Goal: Task Accomplishment & Management: Complete application form

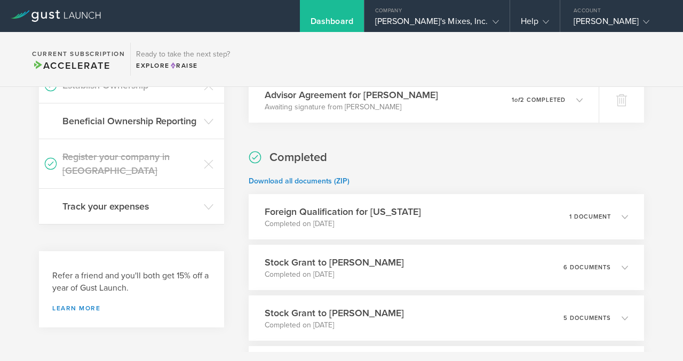
scroll to position [211, 0]
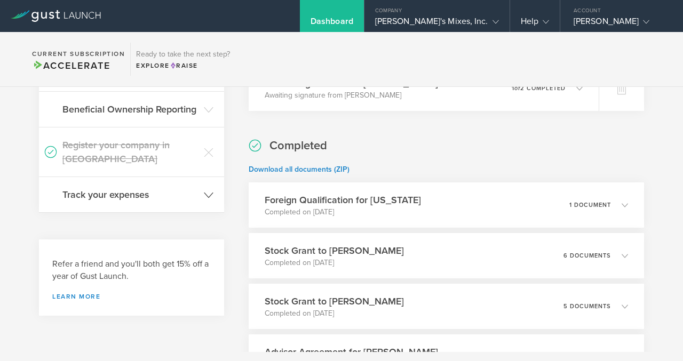
click at [212, 190] on icon at bounding box center [209, 195] width 10 height 10
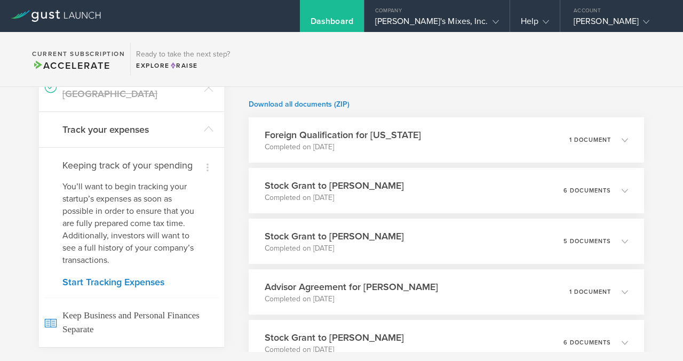
scroll to position [276, 0]
click at [146, 277] on link "Start Tracking Expenses" at bounding box center [131, 282] width 138 height 10
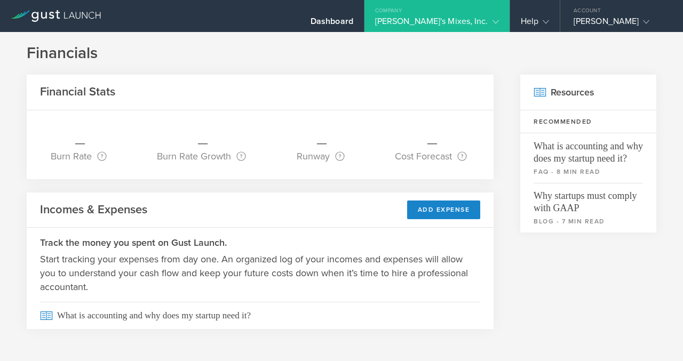
scroll to position [8, 0]
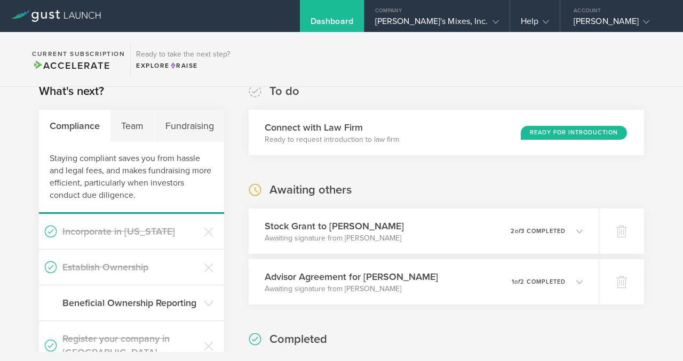
scroll to position [29, 0]
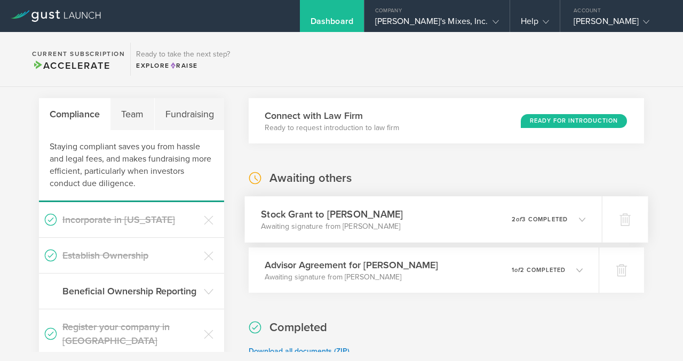
click at [572, 219] on icon at bounding box center [577, 219] width 18 height 10
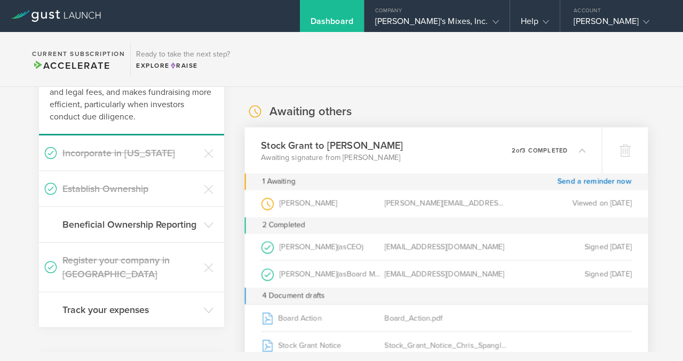
scroll to position [99, 0]
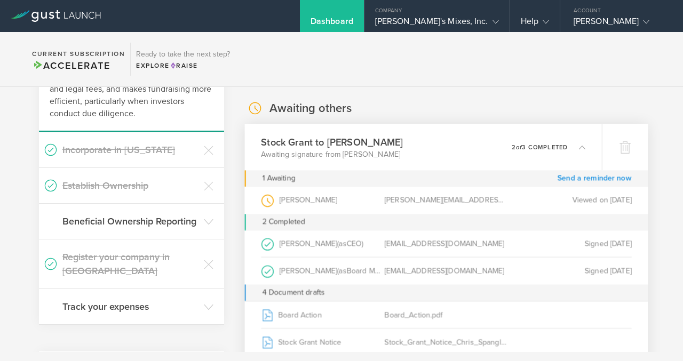
click at [587, 179] on link "Send a reminder now" at bounding box center [595, 178] width 74 height 17
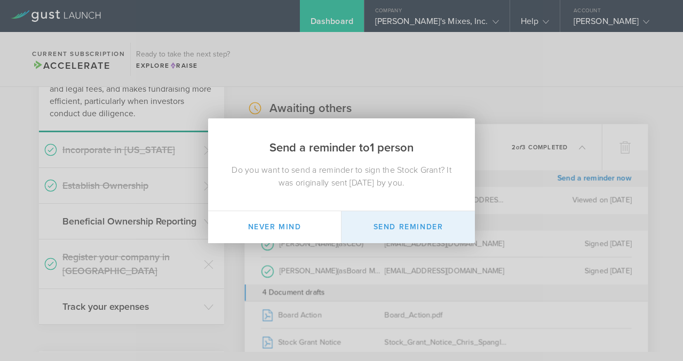
click at [417, 228] on button "Send Reminder" at bounding box center [407, 227] width 133 height 32
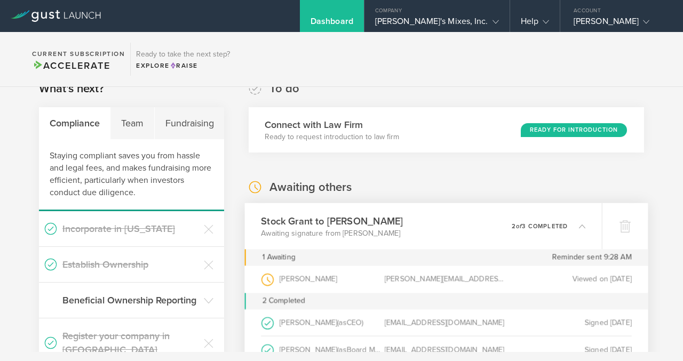
scroll to position [0, 0]
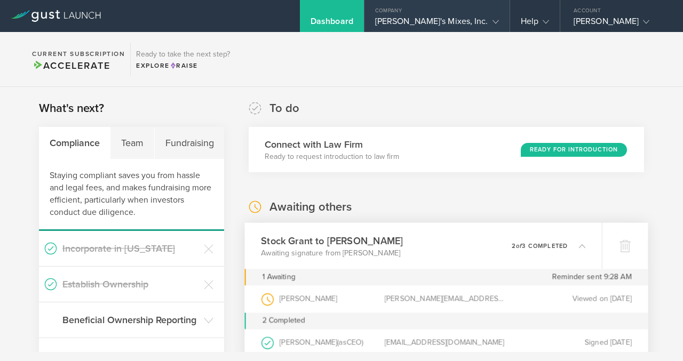
click at [492, 24] on icon at bounding box center [495, 22] width 6 height 6
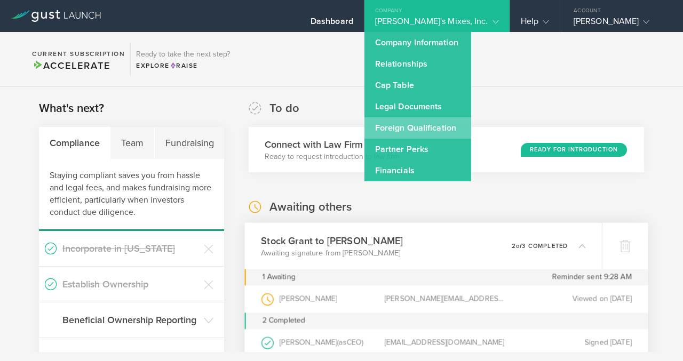
click at [458, 124] on link "Foreign Qualification" at bounding box center [417, 127] width 107 height 21
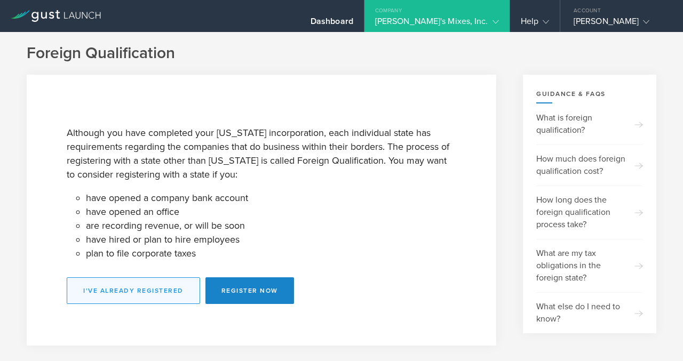
click at [170, 289] on button "I've already registered" at bounding box center [133, 290] width 133 height 27
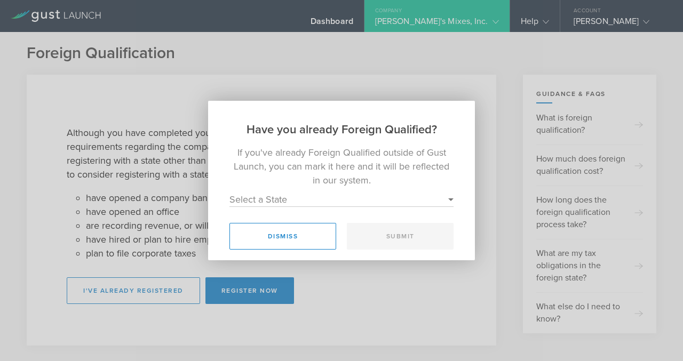
click at [311, 198] on select "Select a State Alaska Alabama Arkansas Arizona Colorado Connecticut District of…" at bounding box center [341, 200] width 224 height 14
click at [293, 232] on button "Dismiss" at bounding box center [282, 236] width 107 height 27
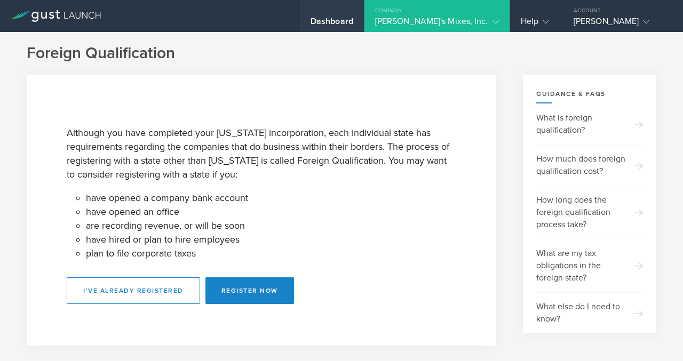
click at [353, 20] on div "Dashboard" at bounding box center [332, 24] width 43 height 16
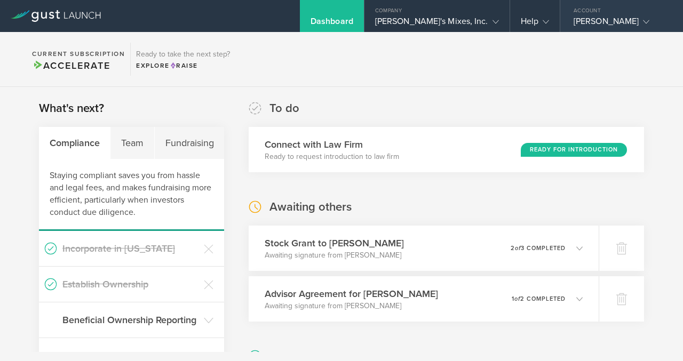
click at [595, 20] on div "Richard Johnson" at bounding box center [619, 24] width 91 height 16
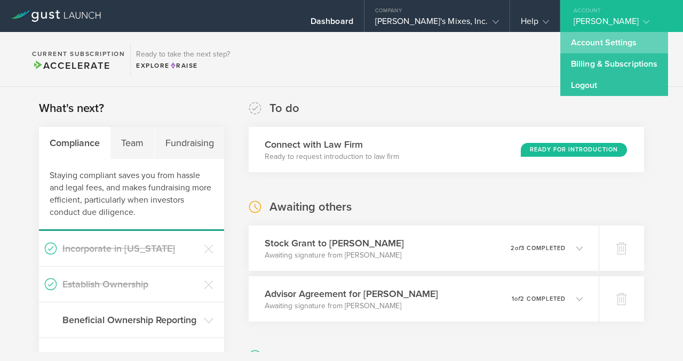
click at [591, 46] on link "Account Settings" at bounding box center [614, 42] width 108 height 21
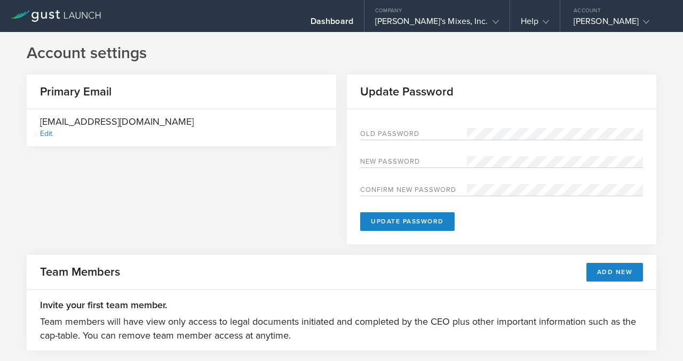
click at [59, 22] on div at bounding box center [56, 16] width 112 height 32
click at [67, 13] on icon at bounding box center [56, 16] width 90 height 12
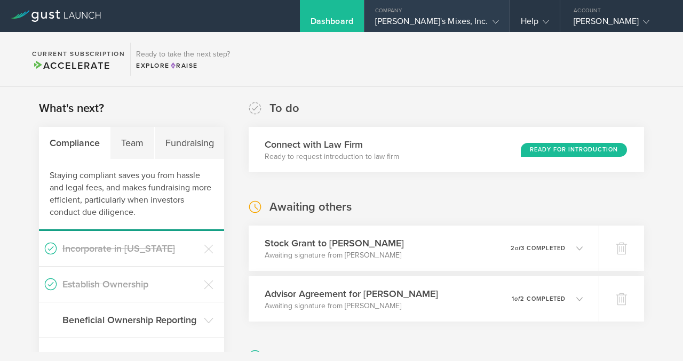
click at [491, 22] on gust-icon at bounding box center [493, 21] width 11 height 11
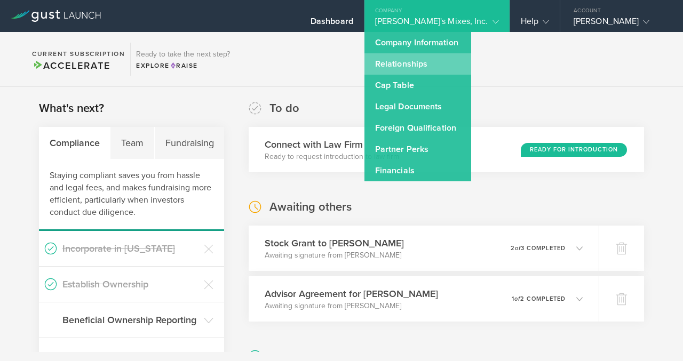
click at [471, 67] on link "Relationships" at bounding box center [417, 63] width 107 height 21
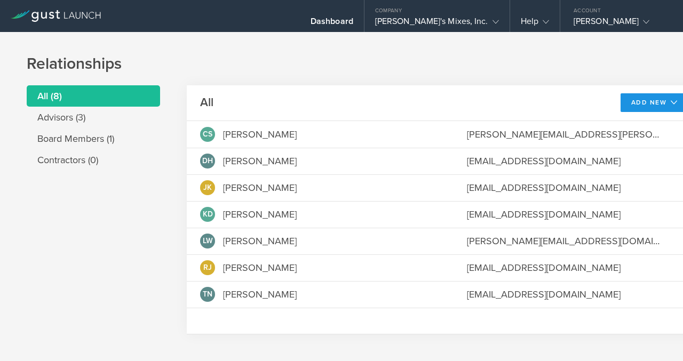
click at [621, 100] on button "Add New" at bounding box center [655, 102] width 68 height 19
click at [615, 145] on li "Add contractor" at bounding box center [649, 147] width 68 height 21
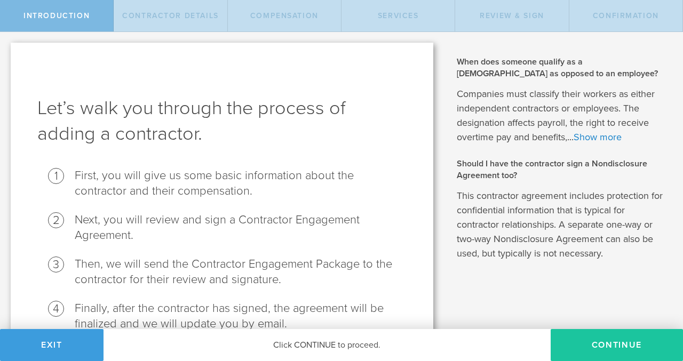
click at [590, 343] on button "Continue" at bounding box center [617, 345] width 132 height 32
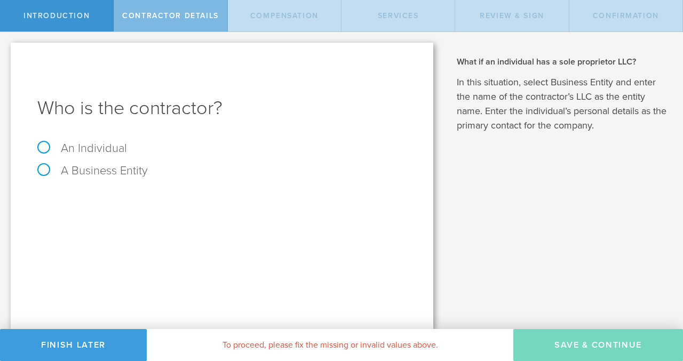
click at [44, 145] on label "An Individual" at bounding box center [82, 148] width 90 height 14
click at [7, 49] on input "An Individual" at bounding box center [3, 40] width 7 height 17
radio input "true"
click at [252, 204] on input "text" at bounding box center [261, 201] width 289 height 16
type input "Dylan"
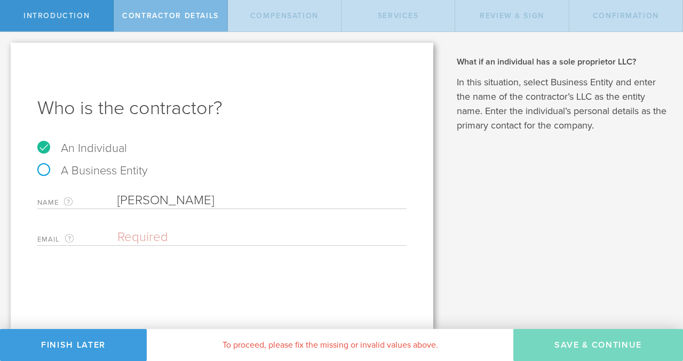
click at [177, 238] on input "email" at bounding box center [259, 237] width 284 height 16
paste input "dylanakerley@gmail.com"
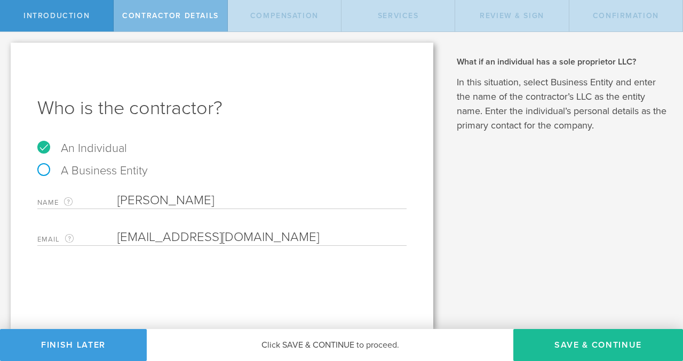
type input "dylanakerley@gmail.com"
click at [161, 201] on input "Dylan" at bounding box center [261, 201] width 289 height 16
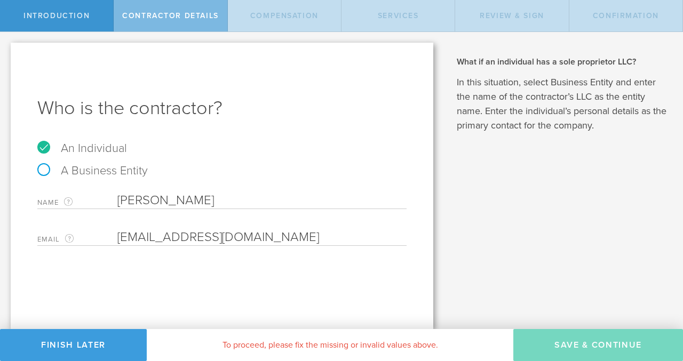
type input "Dylan Akerley"
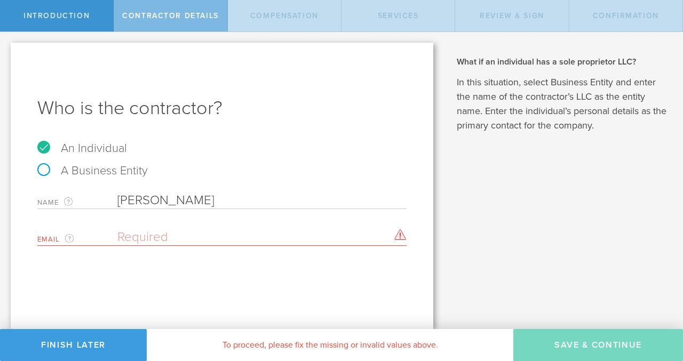
click at [325, 239] on input "email" at bounding box center [259, 237] width 284 height 16
paste input "dylanakerley@gmail.com"
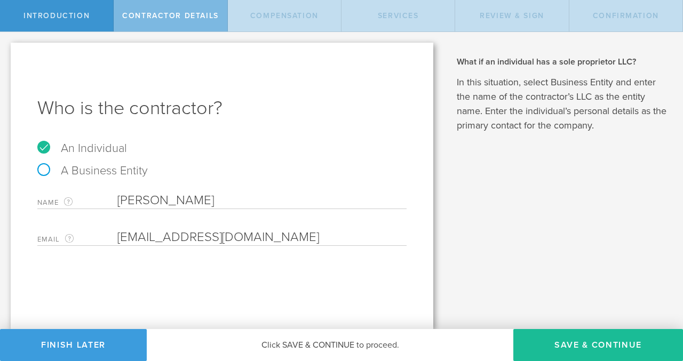
type input "dylanakerley@gmail.com"
click at [280, 283] on div "Who is the contractor? An Individual A Business Entity Name The first and last …" at bounding box center [222, 186] width 423 height 287
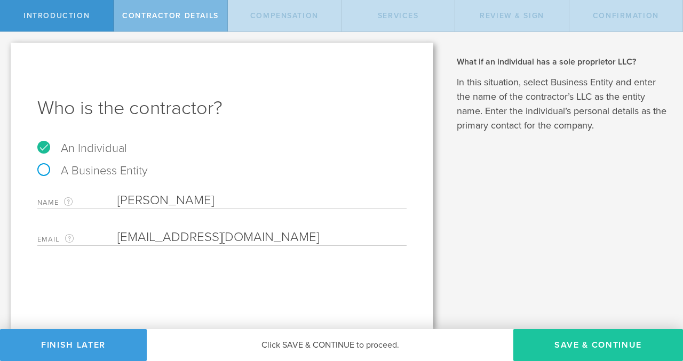
click at [600, 350] on button "Save & Continue" at bounding box center [598, 345] width 170 height 32
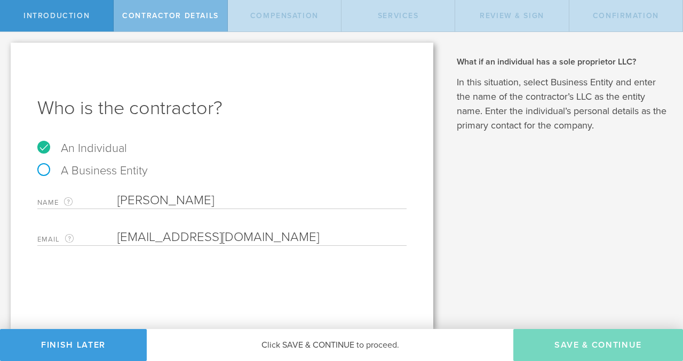
select select "none"
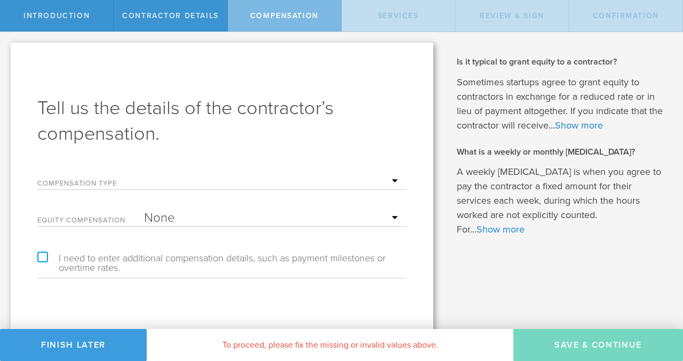
click at [391, 176] on select "Hourly Daily Weekly Retainer Monthly Retainer Project Flat Rate No cash compens…" at bounding box center [272, 181] width 257 height 16
select select "hourlyFlatRate"
click at [144, 173] on select "Hourly Daily Weekly Retainer Monthly Retainer Project Flat Rate No cash compens…" at bounding box center [272, 181] width 257 height 16
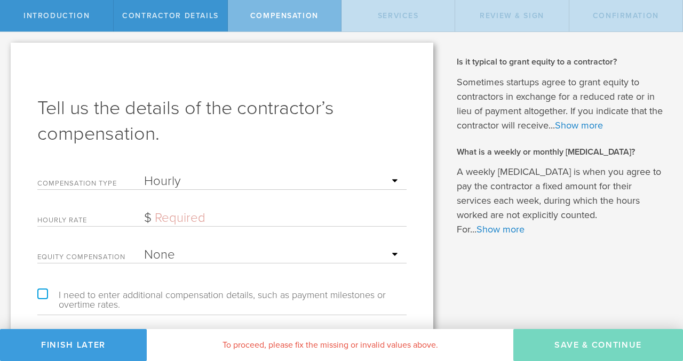
click at [305, 217] on input "text" at bounding box center [272, 218] width 257 height 16
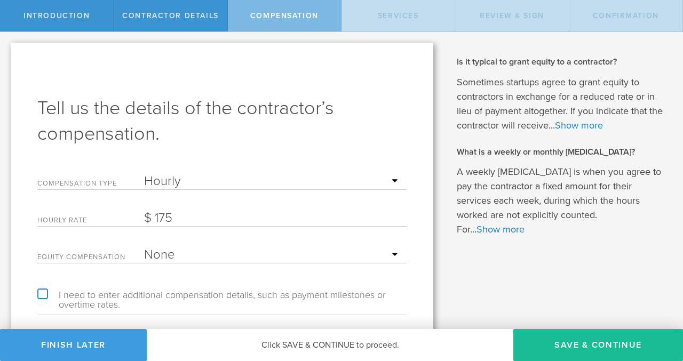
type input "175"
click at [300, 258] on select "None Stock Grant" at bounding box center [272, 255] width 257 height 16
select select "stock"
click at [144, 247] on select "None Stock Grant" at bounding box center [272, 255] width 257 height 16
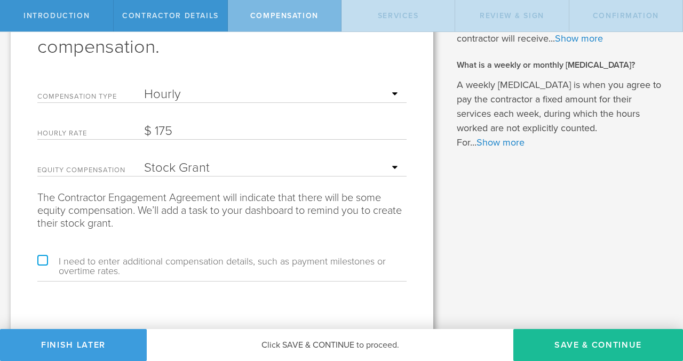
scroll to position [96, 0]
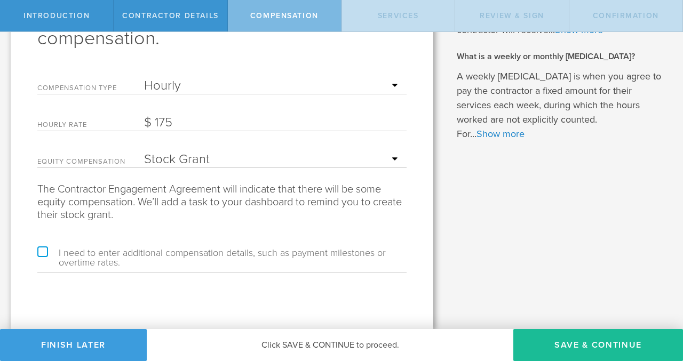
click at [41, 252] on label "I need to enter additional compensation details, such as payment milestones or …" at bounding box center [221, 257] width 369 height 19
checkbox input "true"
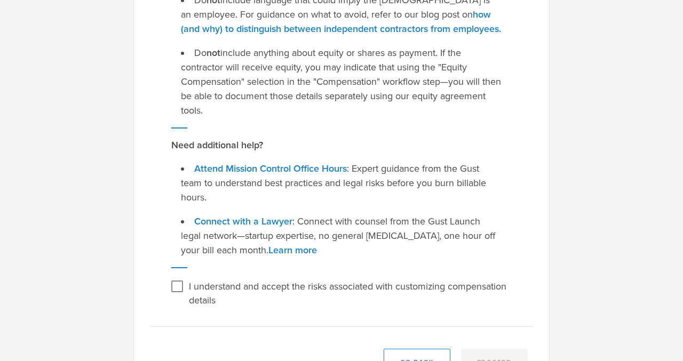
scroll to position [247, 0]
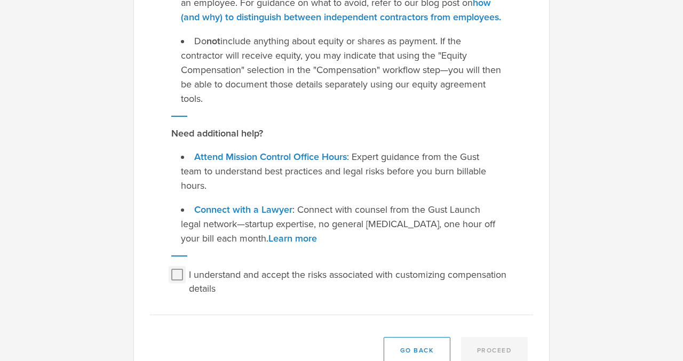
click at [175, 276] on input "I understand and accept the risks associated with customizing compensation deta…" at bounding box center [177, 274] width 17 height 17
checkbox input "true"
click at [494, 351] on button "Proceed" at bounding box center [494, 350] width 67 height 27
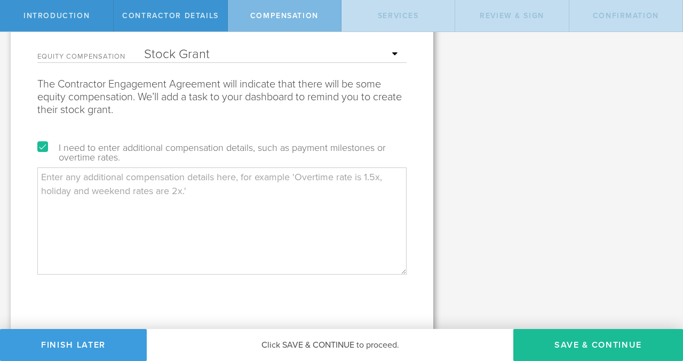
scroll to position [202, 0]
click at [184, 220] on textarea at bounding box center [221, 219] width 369 height 107
paste textarea "Hourly Rate: $175/hr • Phase 1 Estimate: ~40–50 hours ($7,000–$9,000) • Retaine…"
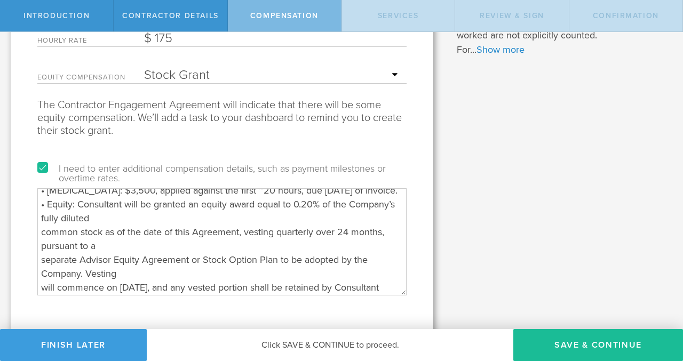
scroll to position [38, 0]
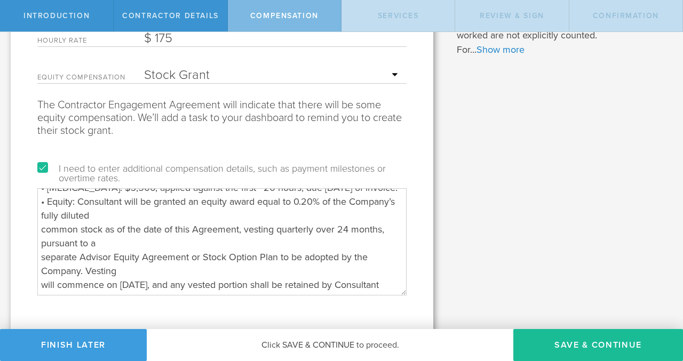
click at [41, 258] on textarea "Hourly Rate: $175/hr • Phase 1 Estimate: ~40–50 hours ($7,000–$9,000) • Retaine…" at bounding box center [221, 241] width 369 height 107
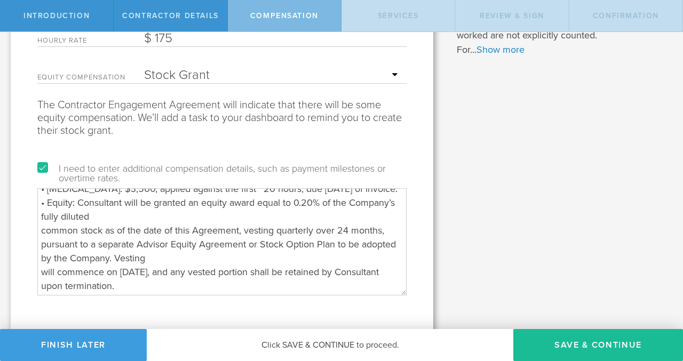
click at [41, 229] on textarea "Hourly Rate: $175/hr • Phase 1 Estimate: ~40–50 hours ($7,000–$9,000) • Retaine…" at bounding box center [221, 241] width 369 height 107
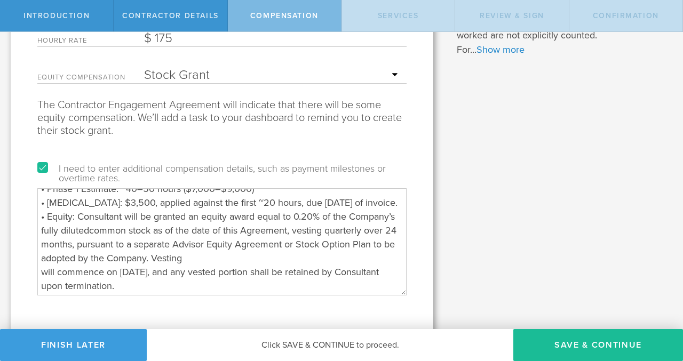
scroll to position [37, 0]
click at [41, 260] on textarea "Hourly Rate: $175/hr • Phase 1 Estimate: ~40–50 hours ($7,000–$9,000) • Retaine…" at bounding box center [221, 241] width 369 height 107
click at [41, 289] on textarea "Hourly Rate: $175/hr • Phase 1 Estimate: ~40–50 hours ($7,000–$9,000) • Retaine…" at bounding box center [221, 241] width 369 height 107
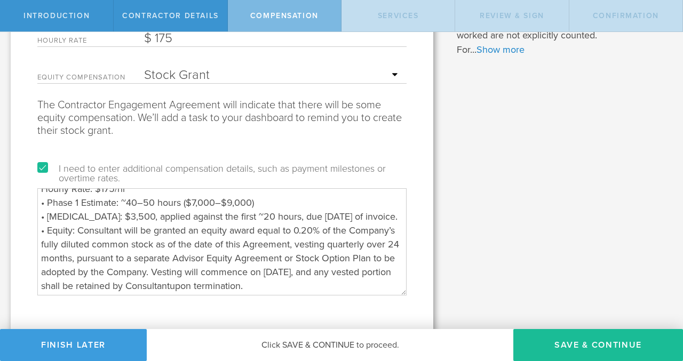
scroll to position [9, 0]
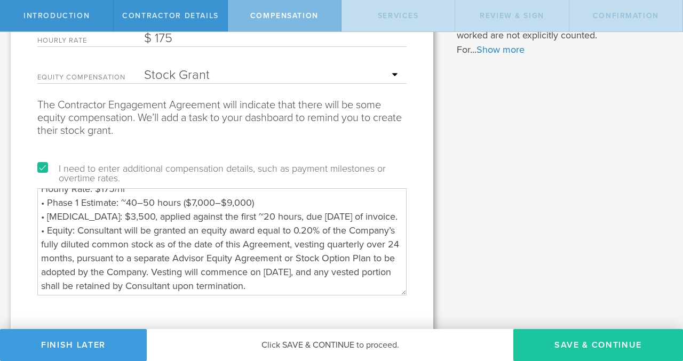
type textarea "Hourly Rate: $175/hr • Phase 1 Estimate: ~40–50 hours ($7,000–$9,000) • Retaine…"
click at [567, 347] on button "Save & Continue" at bounding box center [598, 345] width 170 height 32
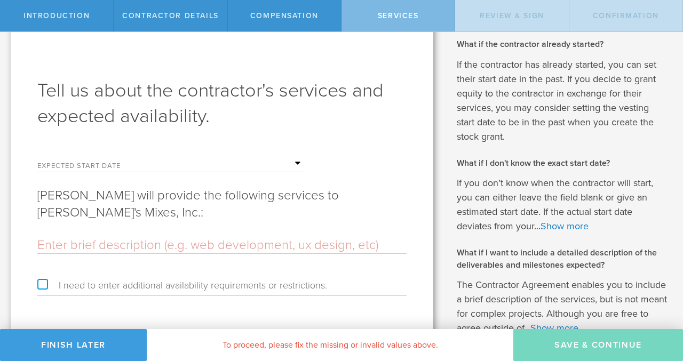
scroll to position [18, 0]
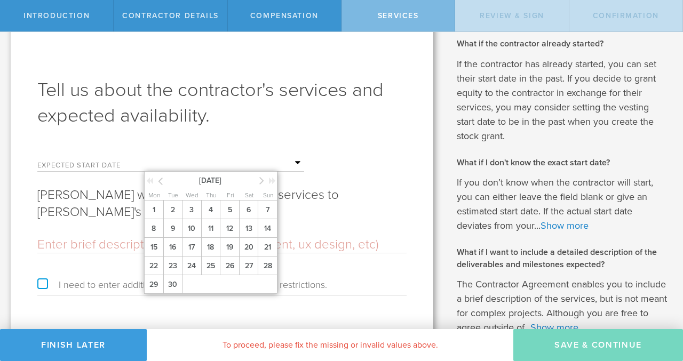
click at [295, 163] on input "text" at bounding box center [224, 163] width 160 height 16
click at [177, 245] on span "16" at bounding box center [172, 247] width 19 height 19
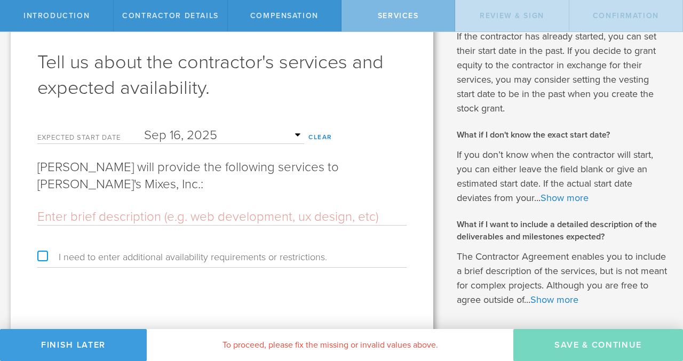
scroll to position [51, 0]
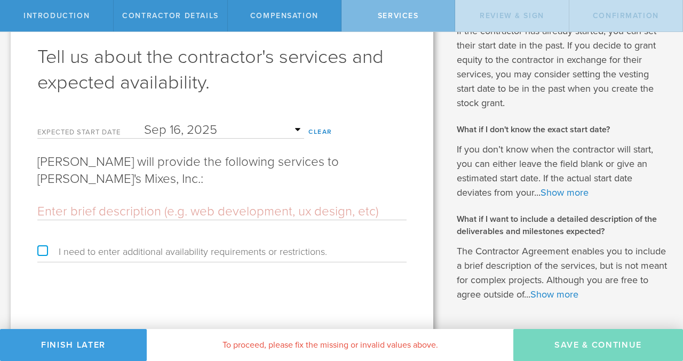
click at [268, 212] on input "text" at bounding box center [221, 212] width 369 height 16
paste input "Project Term: Phase 1 (~6–8 weeks, starting week of September 16, 2025) 1. Obje…"
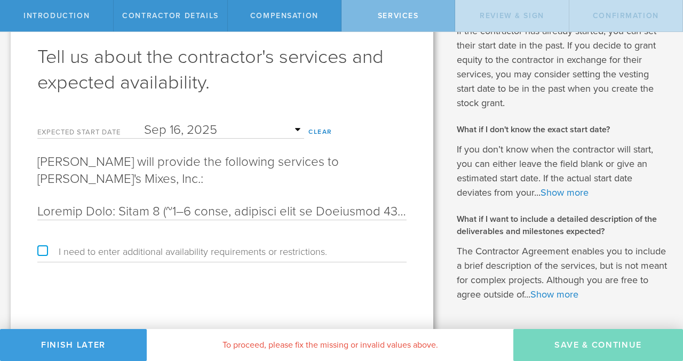
scroll to position [0, 6382]
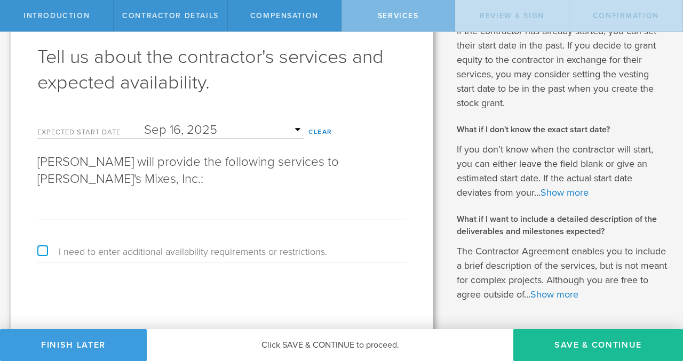
type input "Project Term: Phase 1 (~6–8 weeks, starting week of September 16, 2025) 1. Obje…"
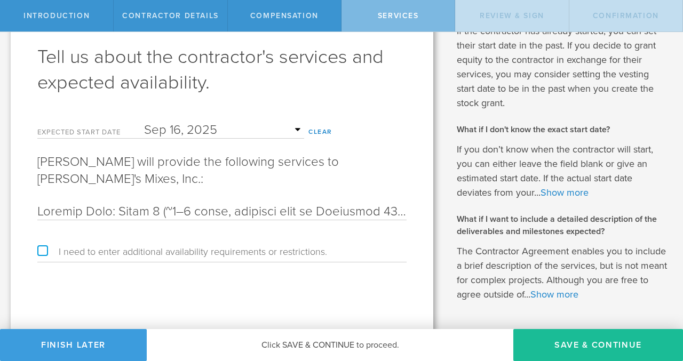
click at [226, 279] on div "Tell us about the contractor's services and expected availability. Expected sta…" at bounding box center [222, 177] width 423 height 373
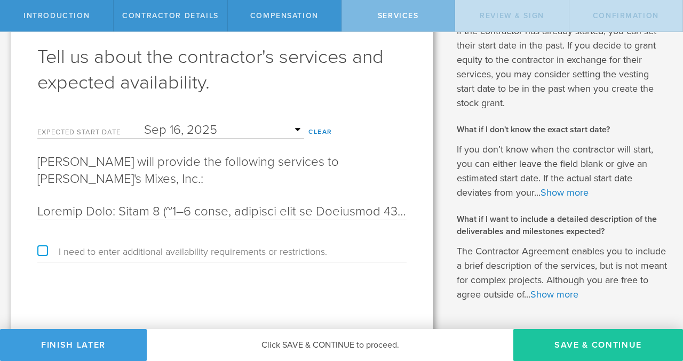
click at [577, 346] on button "Save & Continue" at bounding box center [598, 345] width 170 height 32
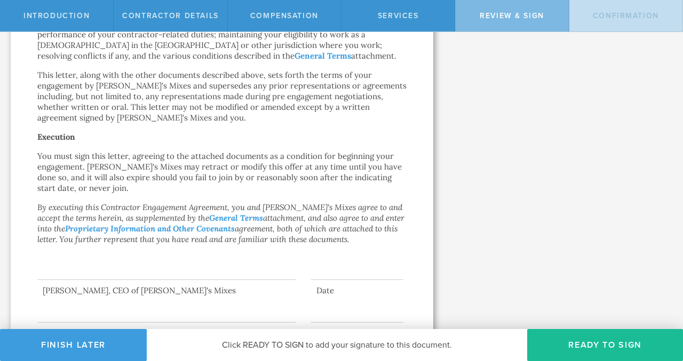
scroll to position [1040, 0]
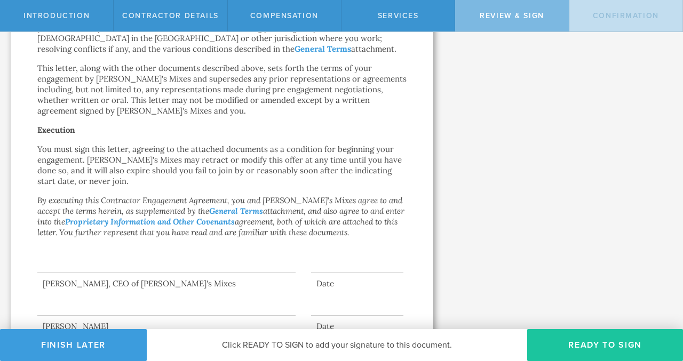
click at [587, 342] on button "Ready to Sign" at bounding box center [605, 345] width 156 height 32
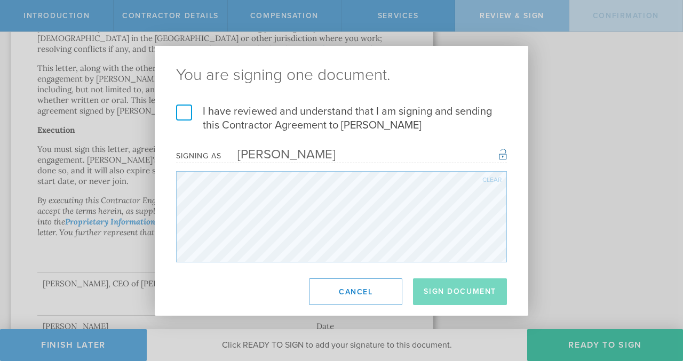
click at [246, 115] on label "I have reviewed and understand that I am signing and sending this Contractor Ag…" at bounding box center [341, 119] width 331 height 28
click at [0, 0] on input "I have reviewed and understand that I am signing and sending this Contractor Ag…" at bounding box center [0, 0] width 0 height 0
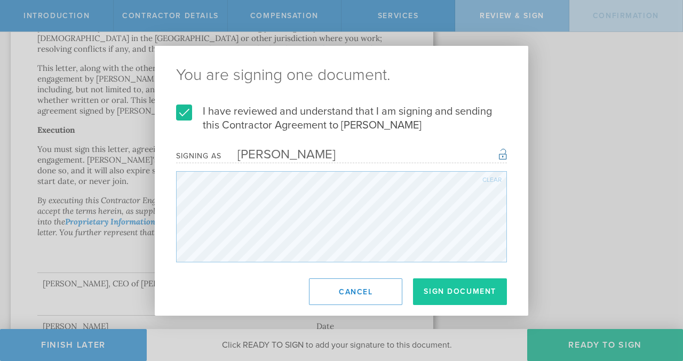
click at [466, 290] on button "Sign Document" at bounding box center [460, 292] width 94 height 27
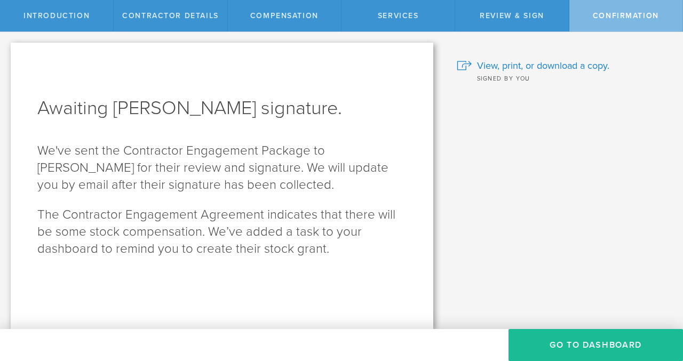
scroll to position [0, 0]
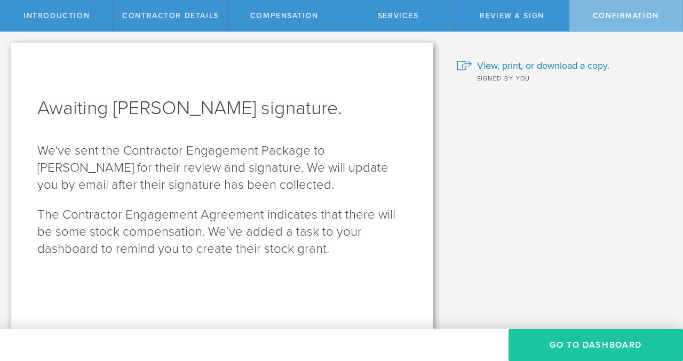
click at [558, 340] on button "Go To Dashboard" at bounding box center [595, 345] width 174 height 32
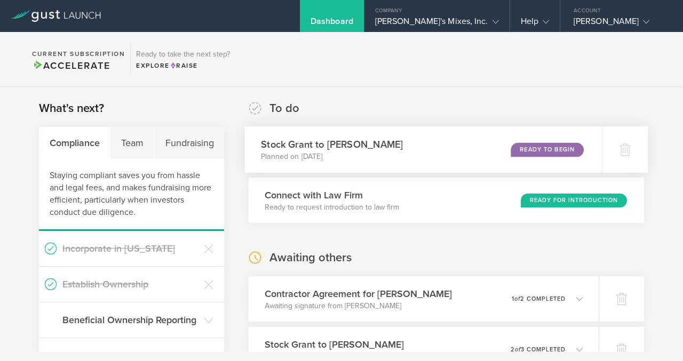
click at [516, 147] on div "Ready to Begin" at bounding box center [547, 149] width 73 height 14
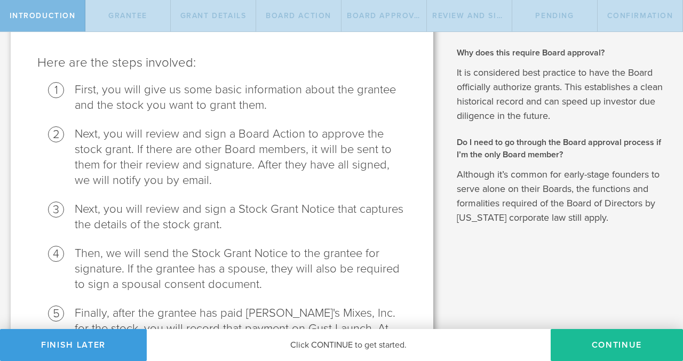
scroll to position [205, 0]
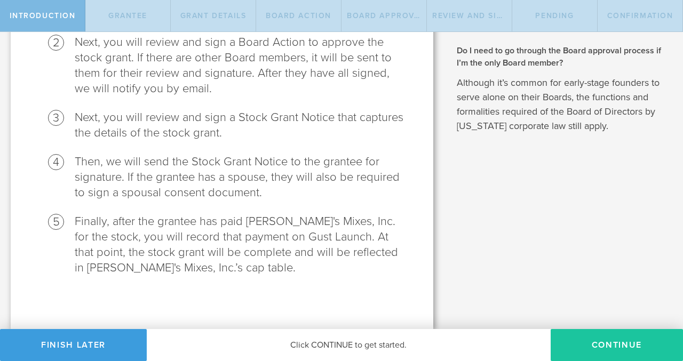
click at [592, 344] on button "Continue" at bounding box center [617, 345] width 132 height 32
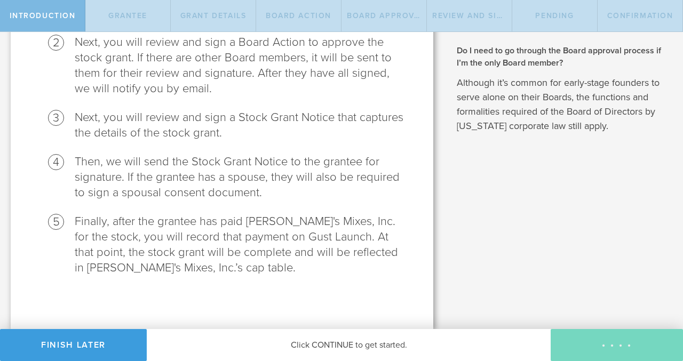
radio input "true"
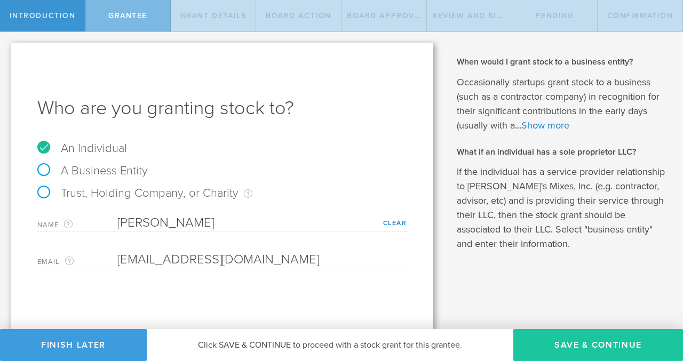
click at [562, 342] on button "Save & Continue" at bounding box center [598, 345] width 170 height 32
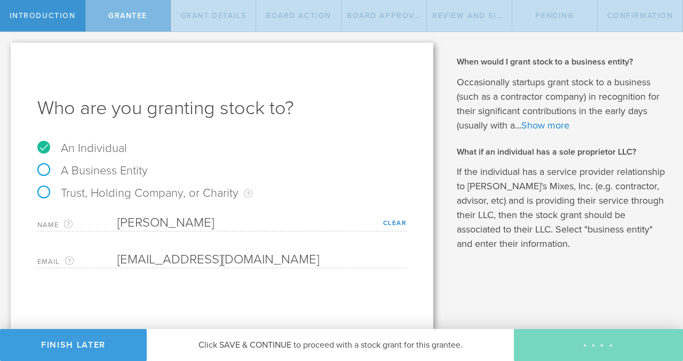
type input "48"
type input "12"
select select "none"
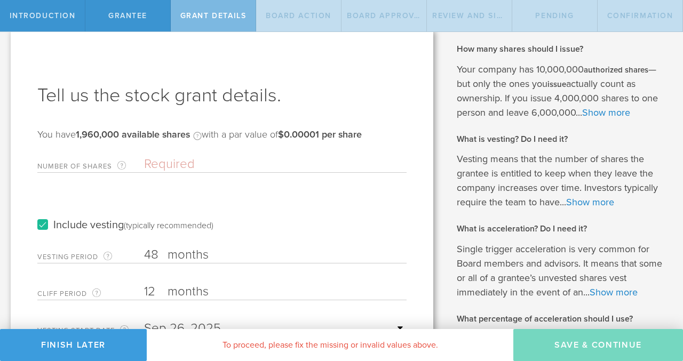
scroll to position [12, 0]
click at [157, 255] on input "48" at bounding box center [275, 256] width 263 height 16
type input "4"
type input "24"
click at [27, 277] on div "Tell us the stock grant details. You have 1,960,000 available shares Available …" at bounding box center [222, 286] width 423 height 513
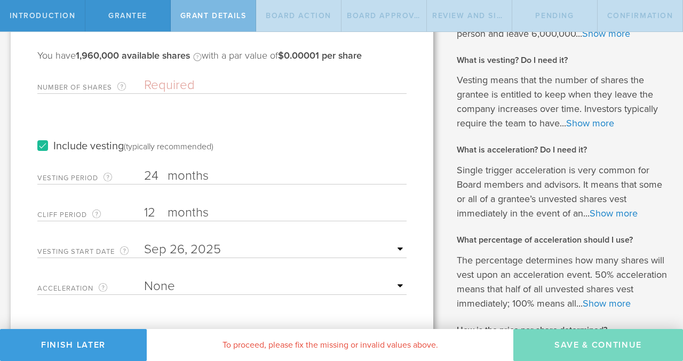
scroll to position [92, 0]
click at [404, 287] on select "None Single Trigger Double Trigger" at bounding box center [275, 286] width 263 height 16
select select "single"
click at [144, 278] on select "None Single Trigger Double Trigger" at bounding box center [275, 286] width 263 height 16
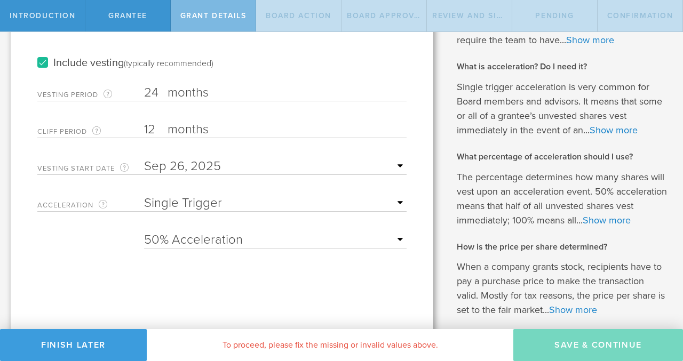
scroll to position [178, 0]
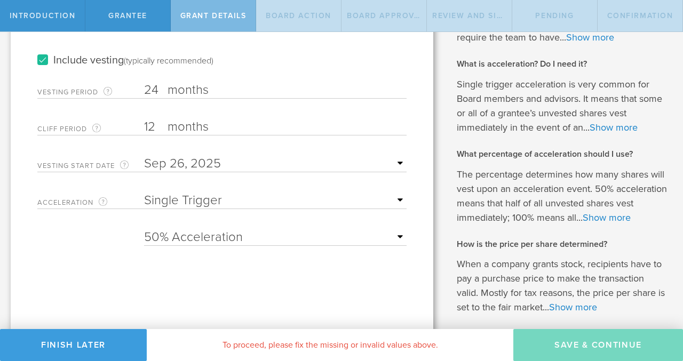
click at [396, 234] on select "25% Acceleration 50% Acceleration 75% Acceleration 100% Acceleration" at bounding box center [275, 237] width 263 height 16
select select "100"
click at [144, 229] on select "25% Acceleration 50% Acceleration 75% Acceleration 100% Acceleration" at bounding box center [275, 237] width 263 height 16
click at [345, 288] on div "Tell us the stock grant details. You have 1,960,000 available shares Available …" at bounding box center [222, 121] width 423 height 513
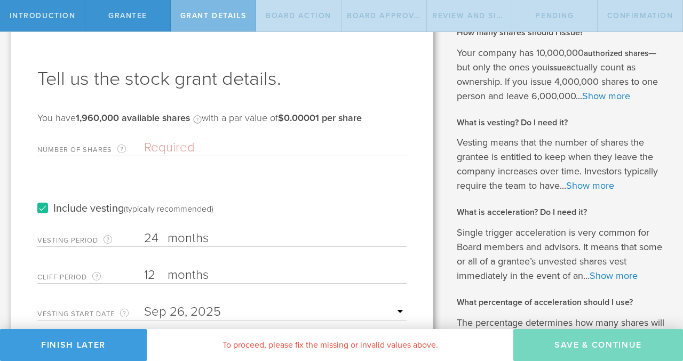
scroll to position [28, 0]
click at [279, 150] on input "Number of Shares The total amount of stock the company is granting to this reci…" at bounding box center [275, 149] width 263 height 16
click at [337, 192] on div "Include vesting (typically recommended)" at bounding box center [221, 199] width 369 height 54
drag, startPoint x: 78, startPoint y: 118, endPoint x: 192, endPoint y: 124, distance: 113.2
click at [190, 124] on b "1,960,000 available shares" at bounding box center [133, 119] width 114 height 12
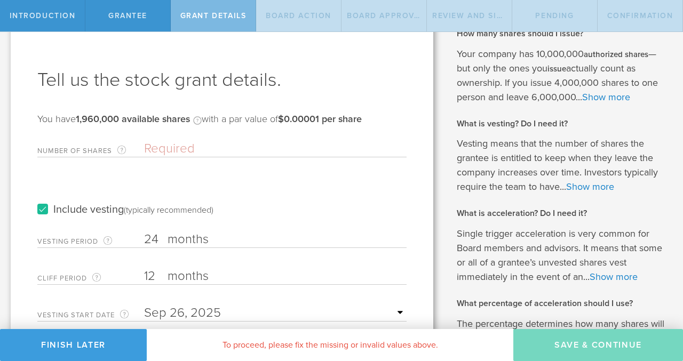
copy b "1,960,000 available shares"
click at [190, 149] on input "Number of Shares The total amount of stock the company is granting to this reci…" at bounding box center [275, 149] width 263 height 16
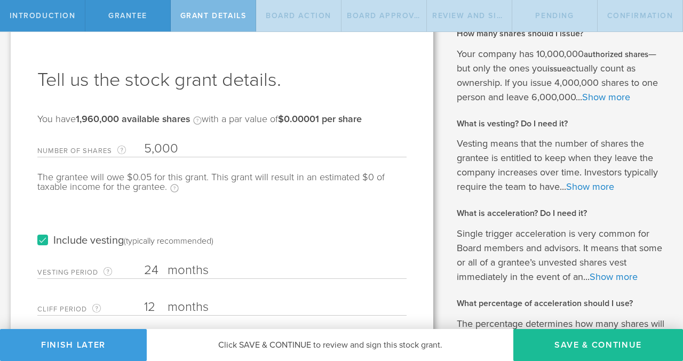
type input "5,000"
click at [251, 214] on div "Include vesting (typically recommended)" at bounding box center [221, 230] width 369 height 54
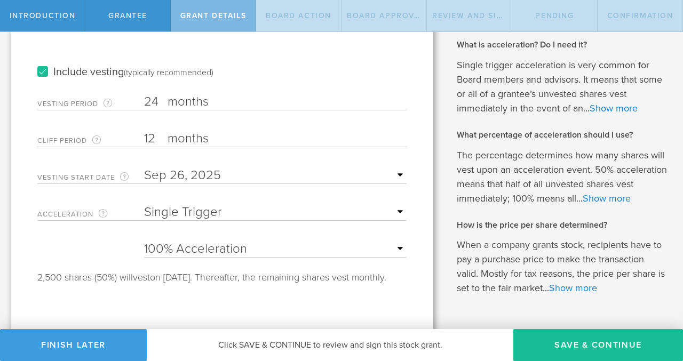
scroll to position [241, 0]
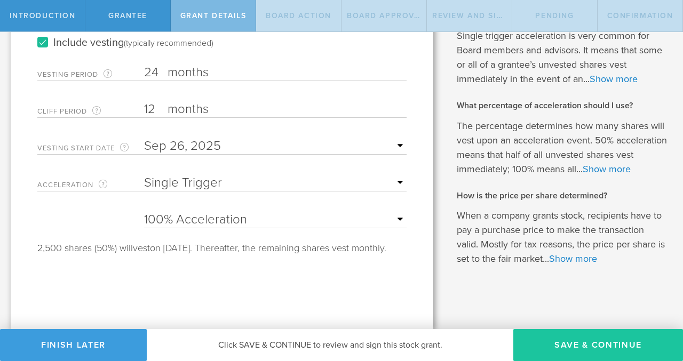
click at [576, 345] on button "Save & Continue" at bounding box center [598, 345] width 170 height 32
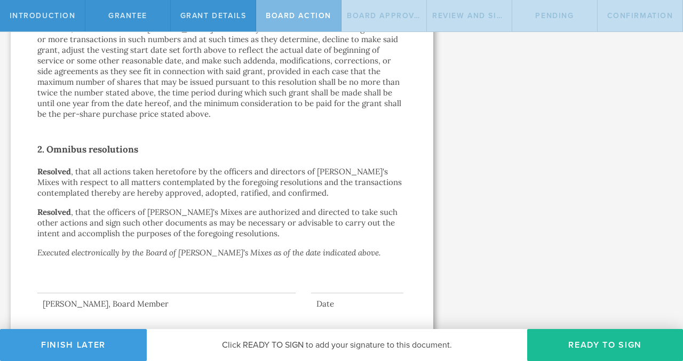
scroll to position [742, 0]
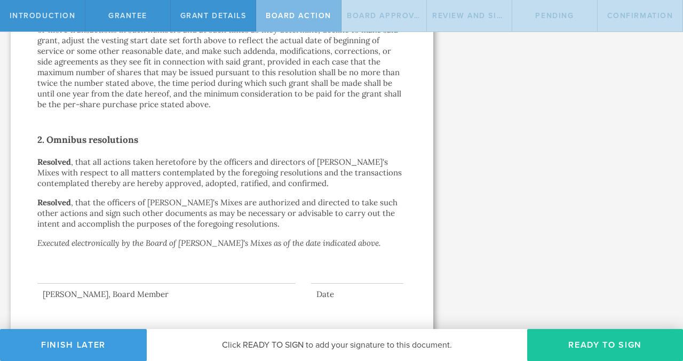
click at [611, 343] on button "Ready to Sign" at bounding box center [605, 345] width 156 height 32
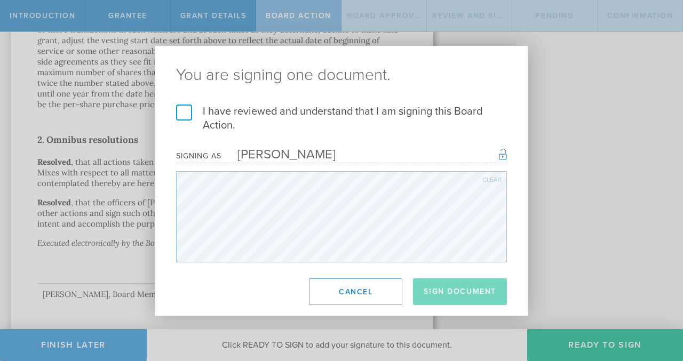
click at [189, 110] on label "I have reviewed and understand that I am signing this Board Action." at bounding box center [341, 119] width 331 height 28
click at [0, 0] on input "I have reviewed and understand that I am signing this Board Action." at bounding box center [0, 0] width 0 height 0
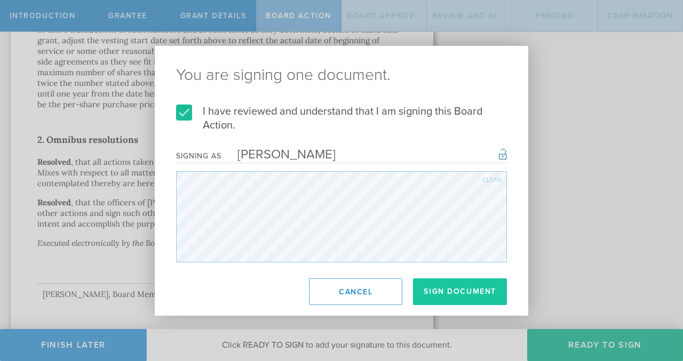
click at [444, 290] on button "Sign Document" at bounding box center [460, 292] width 94 height 27
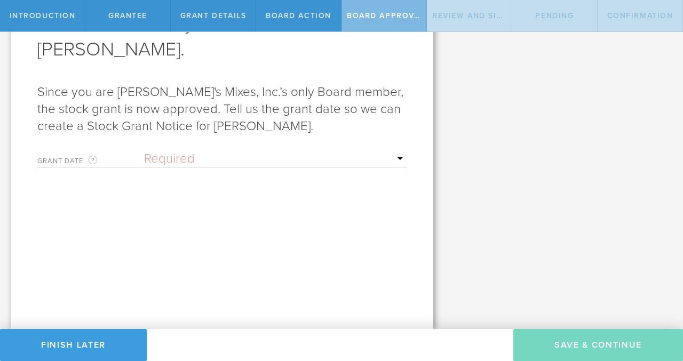
scroll to position [0, 0]
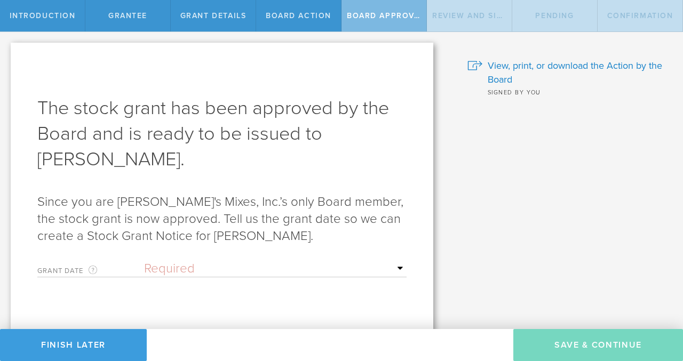
click at [338, 269] on select "Required Upon grantee's signature A specific date" at bounding box center [275, 269] width 263 height 16
select select "uponGranteeSignature"
click at [144, 261] on select "Required Upon grantee's signature A specific date" at bounding box center [275, 269] width 263 height 16
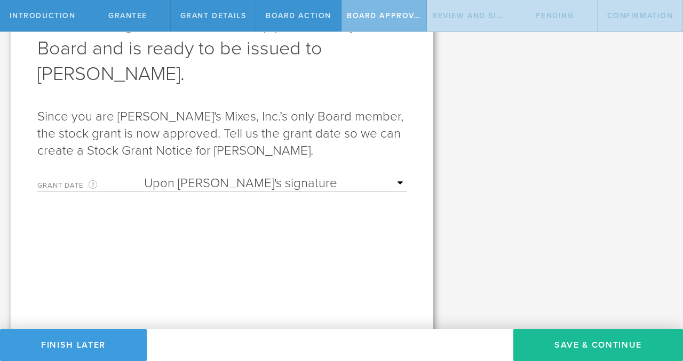
scroll to position [86, 0]
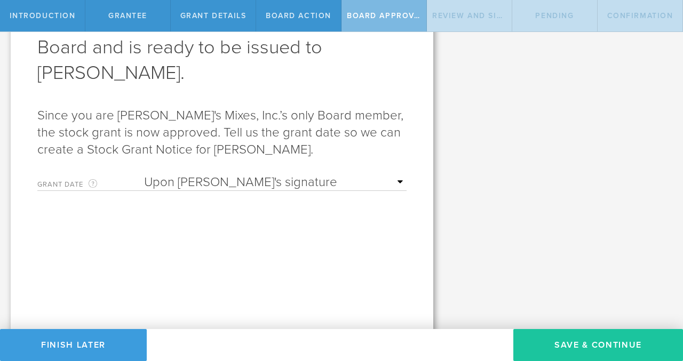
click at [560, 346] on button "Save & Continue" at bounding box center [598, 345] width 170 height 32
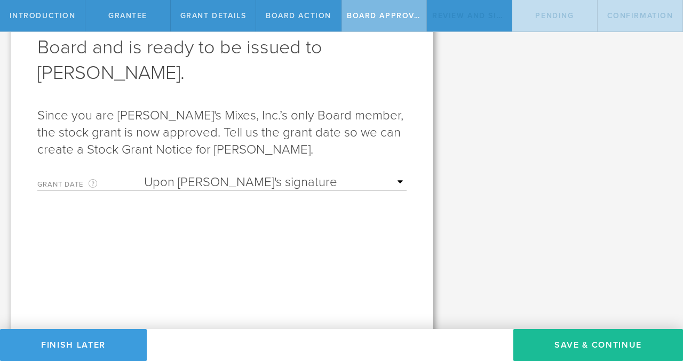
scroll to position [0, 0]
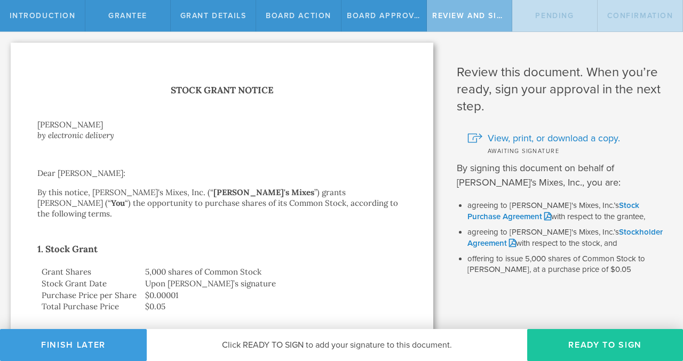
click at [592, 347] on button "Ready to Sign" at bounding box center [605, 345] width 156 height 32
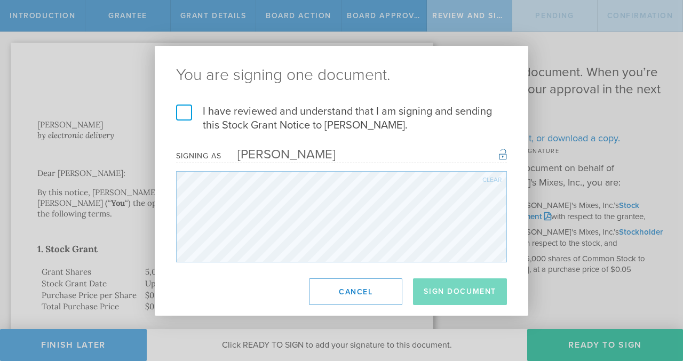
click at [234, 112] on label "I have reviewed and understand that I am signing and sending this Stock Grant N…" at bounding box center [341, 119] width 331 height 28
click at [0, 0] on input "I have reviewed and understand that I am signing and sending this Stock Grant N…" at bounding box center [0, 0] width 0 height 0
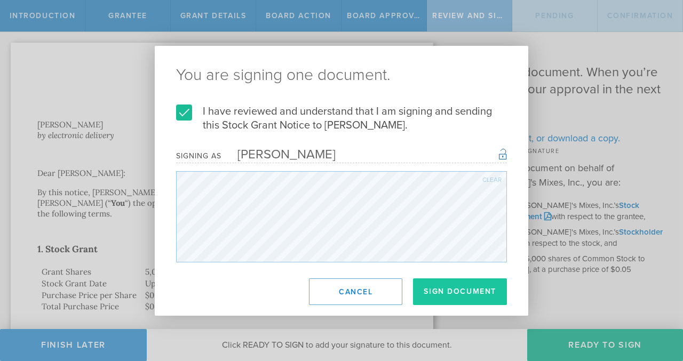
click at [448, 291] on button "Sign Document" at bounding box center [460, 292] width 94 height 27
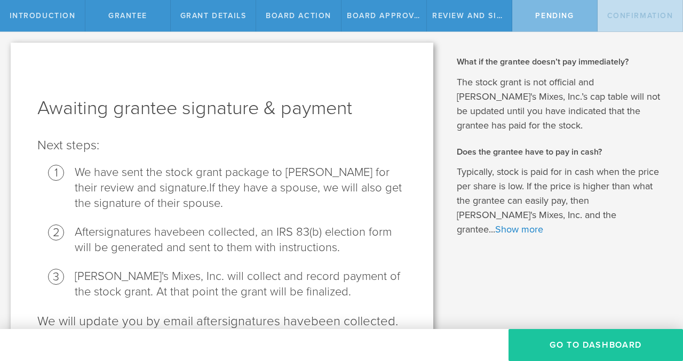
click at [558, 345] on button "Go To Dashboard" at bounding box center [595, 345] width 174 height 32
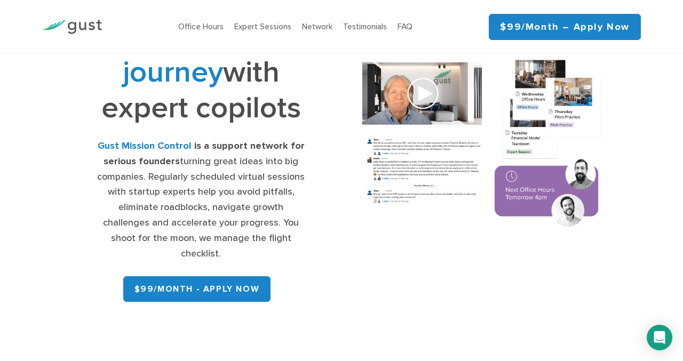
scroll to position [98, 0]
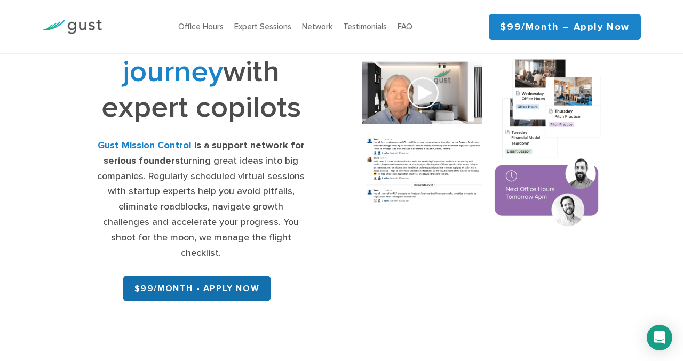
click at [204, 276] on link "$99/month - APPLY NOW" at bounding box center [197, 289] width 148 height 26
